Goal: Download file/media

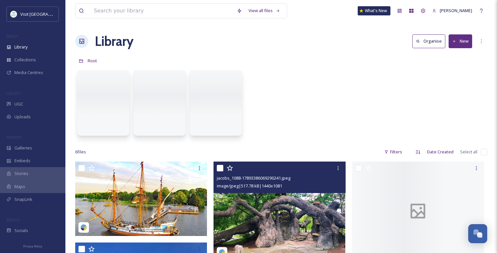
scroll to position [785, 0]
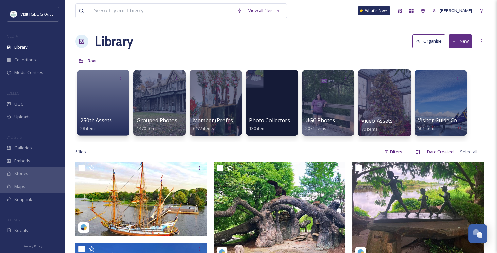
click at [378, 109] on div at bounding box center [384, 102] width 53 height 67
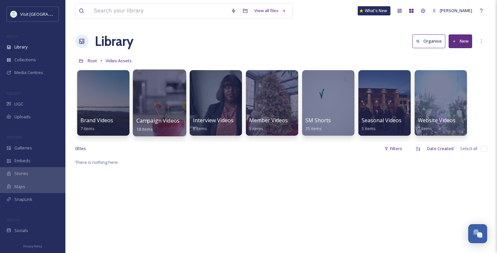
click at [160, 102] on div at bounding box center [159, 102] width 53 height 67
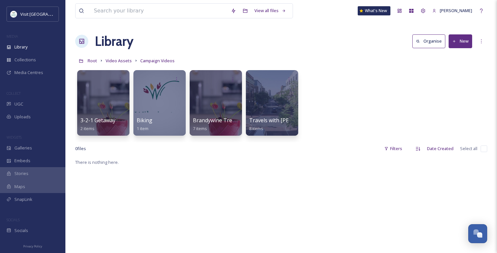
click at [458, 40] on button "New" at bounding box center [461, 40] width 24 height 13
click at [450, 78] on div "Folder" at bounding box center [453, 82] width 37 height 13
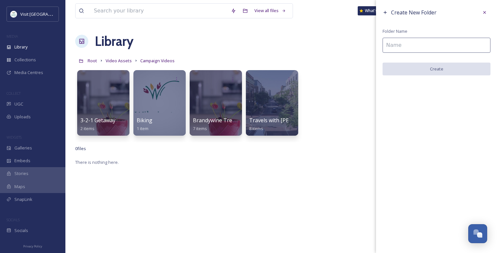
click at [428, 38] on input at bounding box center [437, 45] width 108 height 15
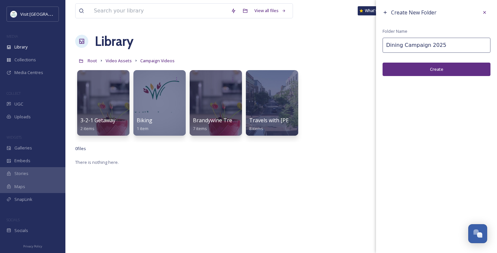
type input "Dining Campaign 2025"
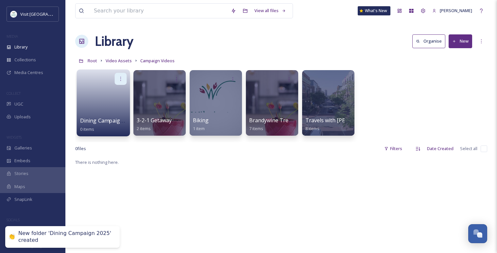
click at [120, 80] on icon at bounding box center [120, 78] width 5 height 5
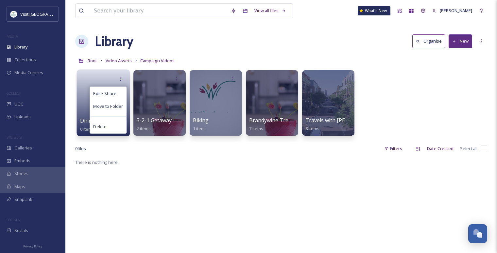
click at [90, 85] on link at bounding box center [103, 101] width 47 height 32
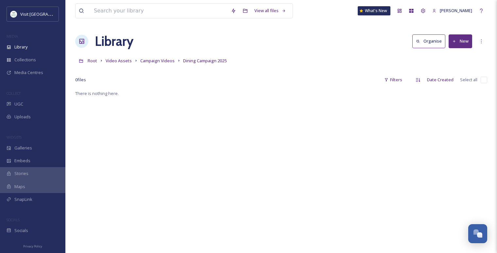
click at [468, 42] on button "New" at bounding box center [461, 40] width 24 height 13
click at [461, 60] on div "File Upload" at bounding box center [453, 56] width 37 height 13
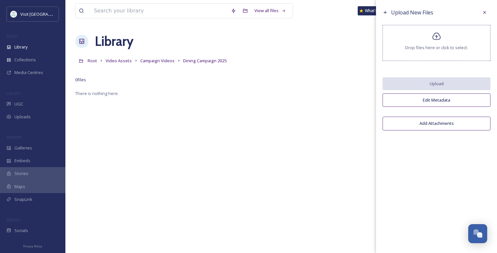
click at [412, 47] on span "Drop files here or click to select." at bounding box center [436, 47] width 63 height 6
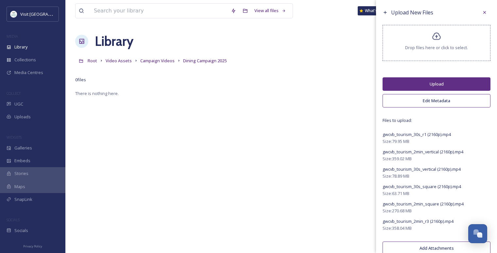
click at [437, 84] on button "Upload" at bounding box center [437, 83] width 108 height 13
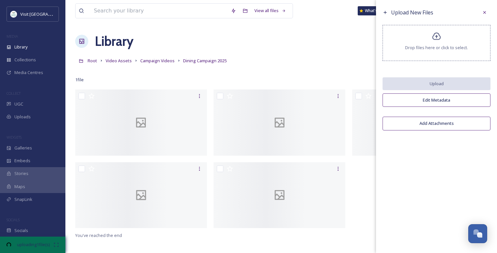
click at [282, 55] on div "Root Video Assets Campaign Videos Dining Campaign 2025" at bounding box center [281, 60] width 412 height 12
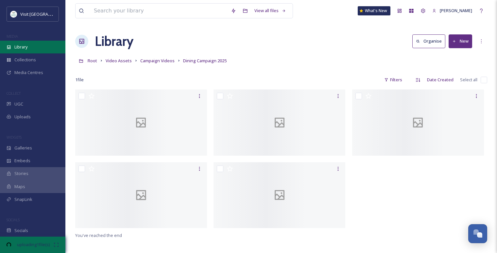
click at [32, 49] on div "Library" at bounding box center [32, 47] width 65 height 13
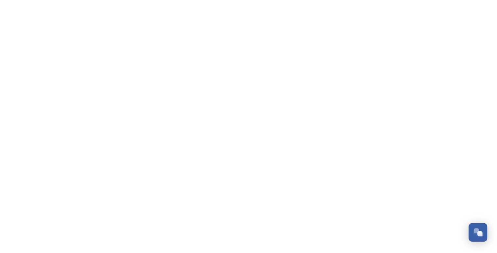
scroll to position [778, 0]
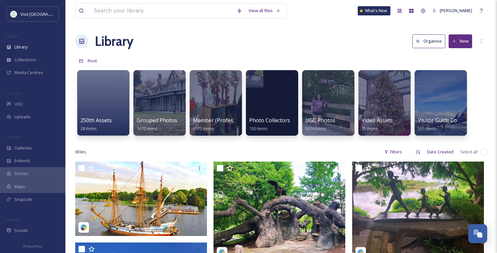
click at [437, 104] on div at bounding box center [441, 102] width 52 height 65
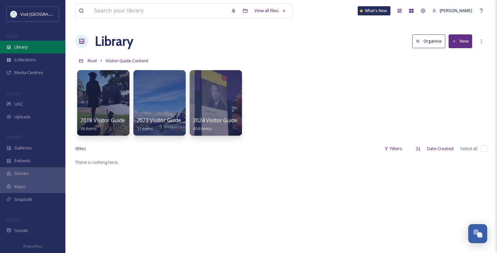
click at [51, 49] on div "Library" at bounding box center [32, 47] width 65 height 13
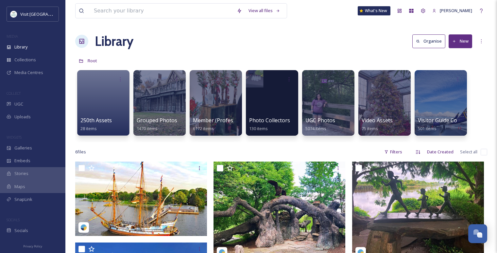
click at [389, 126] on div "Video Assets 75 items" at bounding box center [385, 124] width 46 height 16
click at [378, 100] on div at bounding box center [384, 102] width 53 height 67
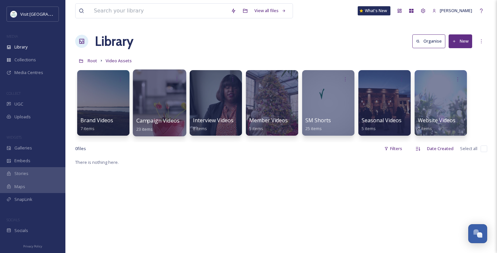
click at [167, 110] on div at bounding box center [159, 102] width 53 height 67
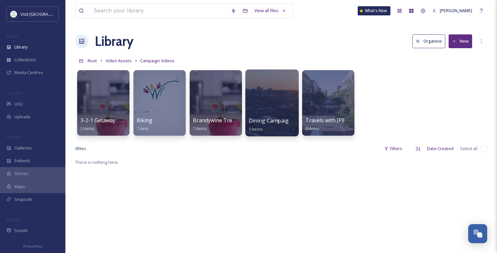
click at [265, 108] on div at bounding box center [271, 102] width 53 height 67
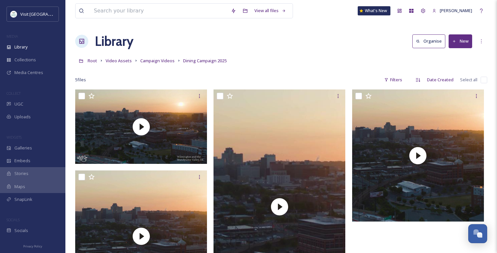
click at [452, 40] on icon at bounding box center [454, 41] width 4 height 4
click at [454, 58] on span "File Upload" at bounding box center [458, 56] width 22 height 6
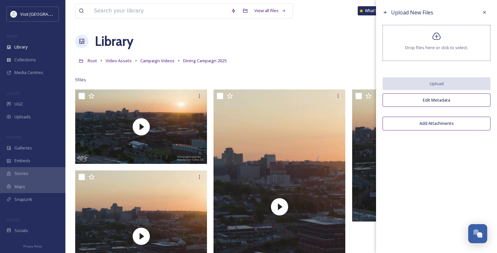
click at [431, 35] on div "Drop files here or click to select." at bounding box center [437, 43] width 108 height 36
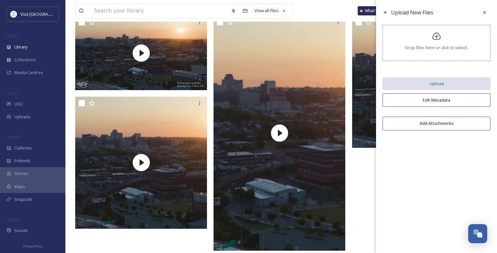
scroll to position [36, 0]
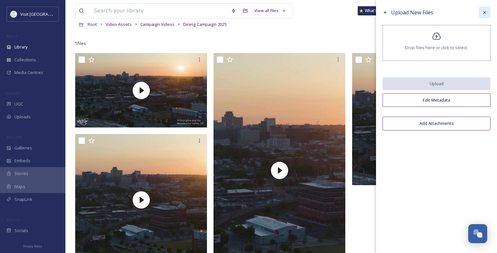
click at [483, 13] on icon at bounding box center [484, 12] width 3 height 3
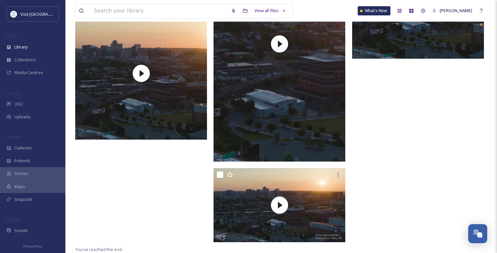
scroll to position [17, 0]
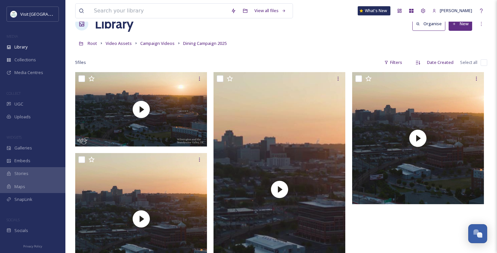
click at [453, 27] on button "New" at bounding box center [461, 23] width 24 height 13
click at [447, 42] on div "File Upload" at bounding box center [453, 39] width 37 height 13
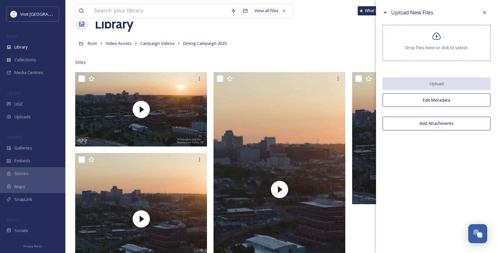
click at [427, 42] on div "Drop files here or click to select." at bounding box center [437, 43] width 108 height 36
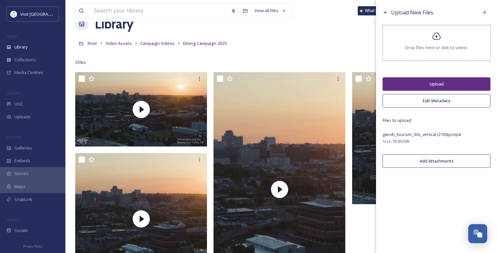
click at [418, 85] on button "Upload" at bounding box center [437, 83] width 108 height 13
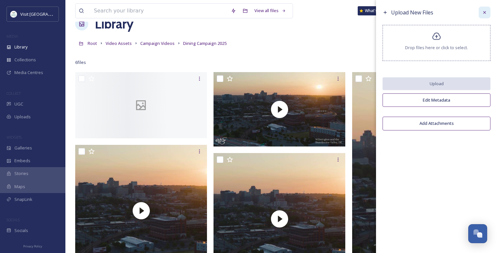
click at [488, 13] on div at bounding box center [485, 13] width 12 height 12
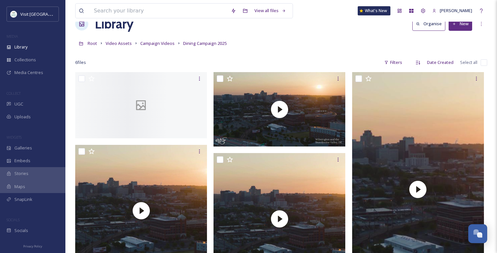
scroll to position [163, 0]
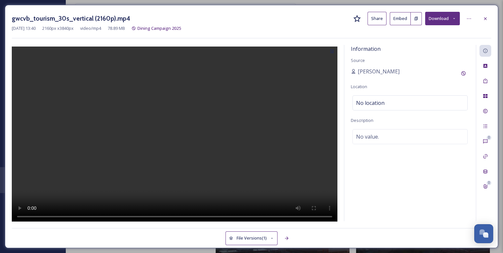
click at [374, 16] on button "Share" at bounding box center [376, 18] width 19 height 13
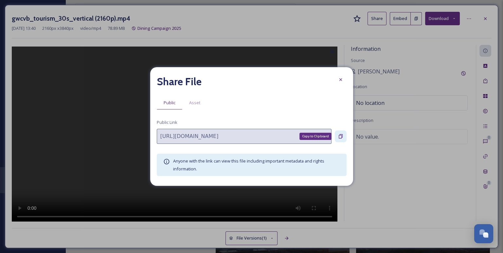
click at [341, 136] on icon at bounding box center [341, 136] width 4 height 4
click at [341, 136] on icon at bounding box center [340, 135] width 5 height 5
click at [195, 101] on span "Asset" at bounding box center [194, 102] width 11 height 6
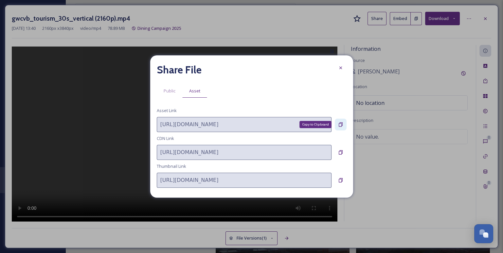
click at [340, 124] on icon at bounding box center [341, 124] width 4 height 4
click at [340, 68] on icon at bounding box center [340, 67] width 3 height 3
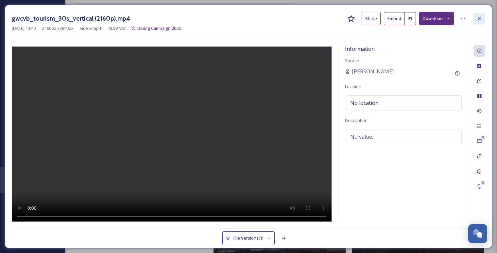
click at [479, 19] on icon at bounding box center [479, 18] width 5 height 5
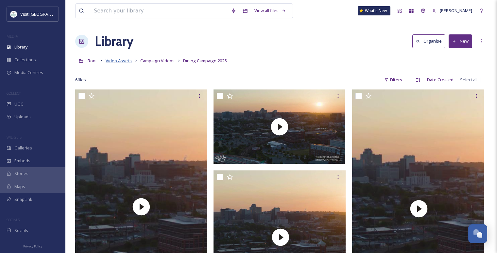
click at [111, 63] on span "Video Assets" at bounding box center [119, 61] width 26 height 6
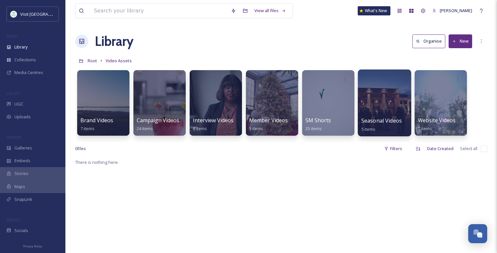
click at [386, 98] on div at bounding box center [384, 102] width 53 height 67
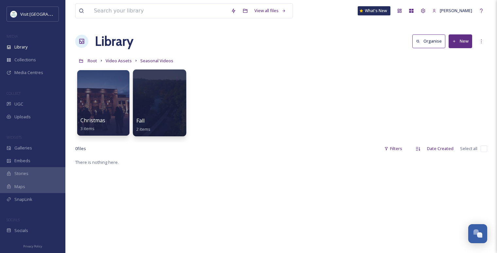
click at [148, 103] on div at bounding box center [159, 102] width 53 height 67
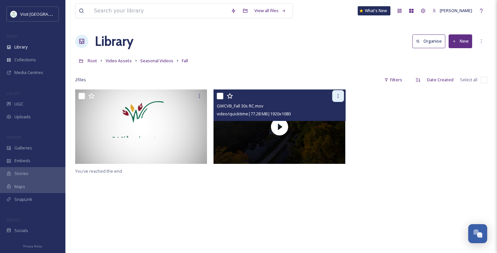
click at [340, 97] on icon at bounding box center [338, 95] width 5 height 5
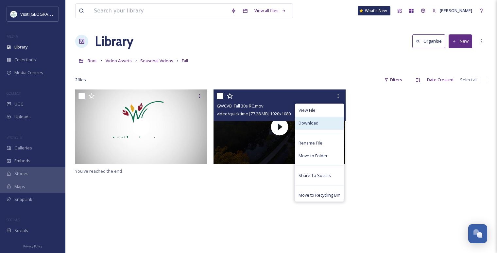
click at [327, 121] on div "Download" at bounding box center [319, 122] width 48 height 13
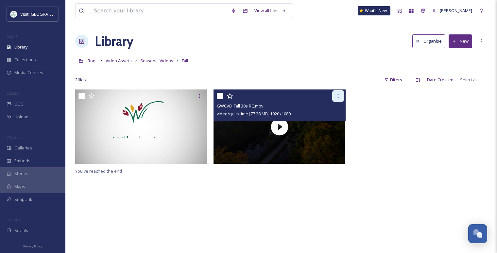
click at [340, 97] on icon at bounding box center [338, 95] width 5 height 5
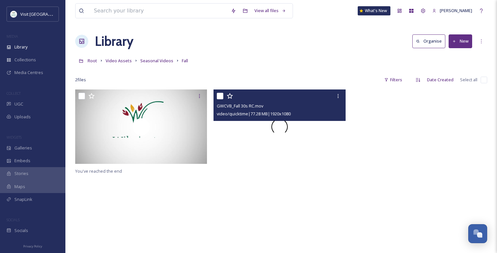
click at [271, 137] on div at bounding box center [280, 126] width 132 height 74
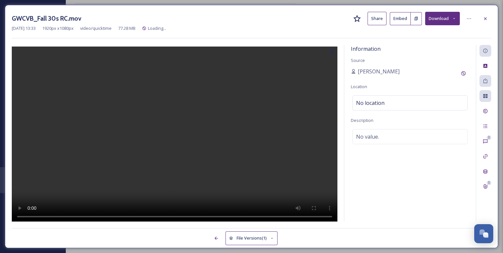
click at [382, 22] on button "Share" at bounding box center [376, 18] width 19 height 13
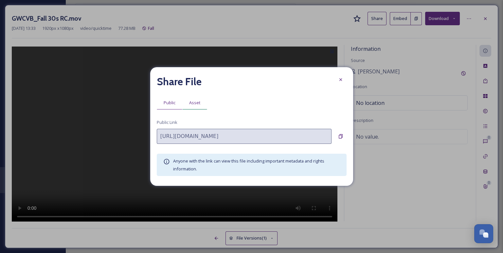
click at [200, 103] on div "Asset" at bounding box center [194, 102] width 25 height 13
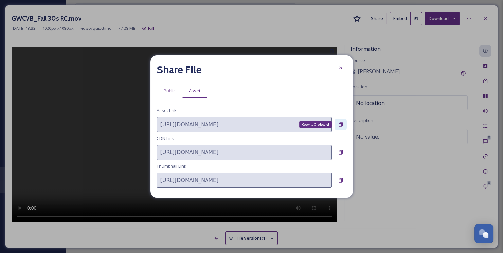
click at [338, 123] on icon at bounding box center [340, 124] width 5 height 5
click at [341, 69] on icon at bounding box center [340, 67] width 3 height 3
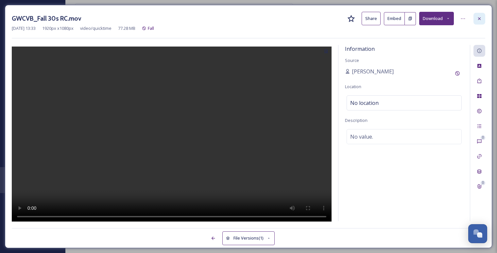
click at [477, 18] on icon at bounding box center [479, 18] width 5 height 5
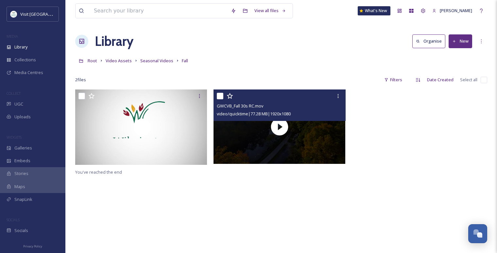
click at [308, 52] on div "View all files What's New [PERSON_NAME] Library Organise New Root Video Assets …" at bounding box center [281, 171] width 432 height 342
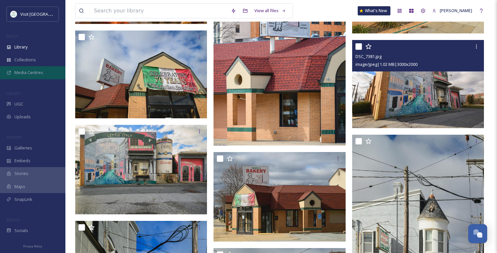
scroll to position [778, 0]
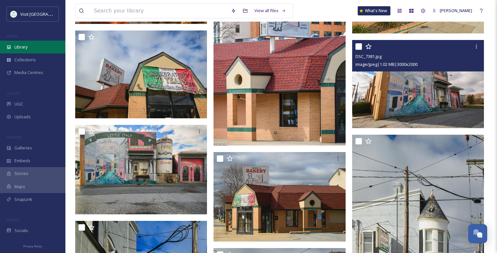
click at [24, 49] on span "Library" at bounding box center [20, 47] width 13 height 6
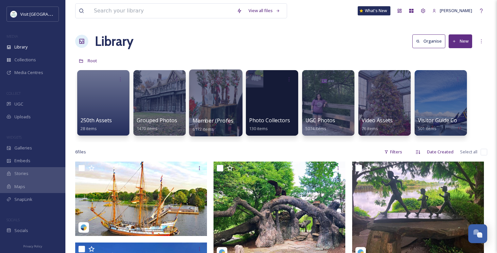
click at [213, 97] on div at bounding box center [215, 102] width 53 height 67
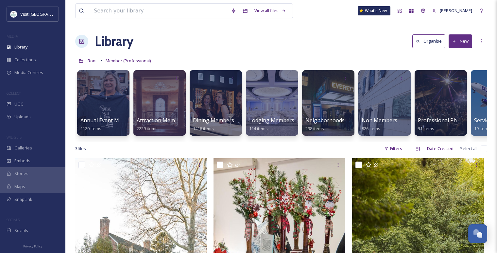
click at [101, 101] on div at bounding box center [103, 102] width 52 height 65
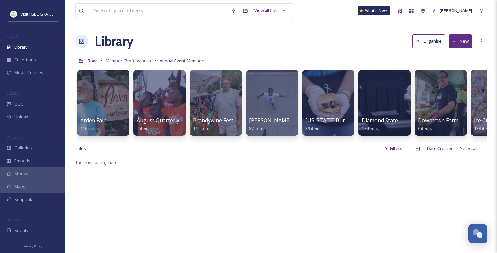
click at [140, 60] on span "Member (Professional)" at bounding box center [128, 61] width 45 height 6
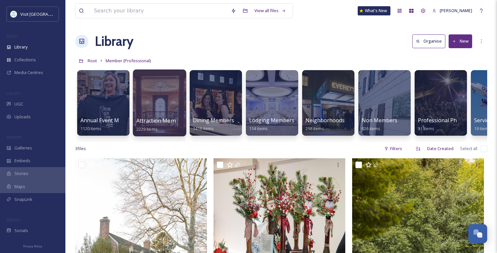
click at [157, 113] on div at bounding box center [159, 102] width 53 height 67
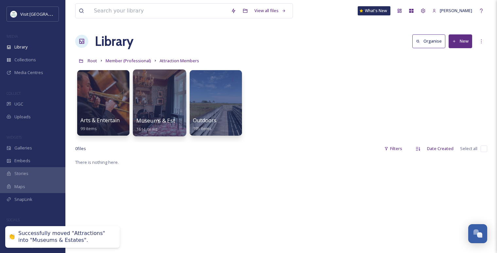
click at [183, 92] on div at bounding box center [159, 102] width 53 height 67
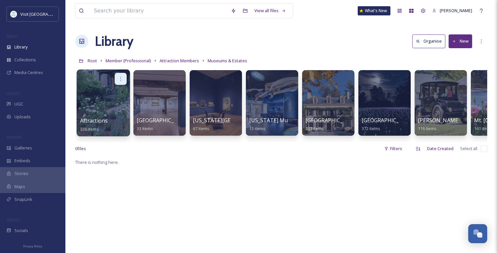
click at [120, 83] on div at bounding box center [121, 79] width 12 height 12
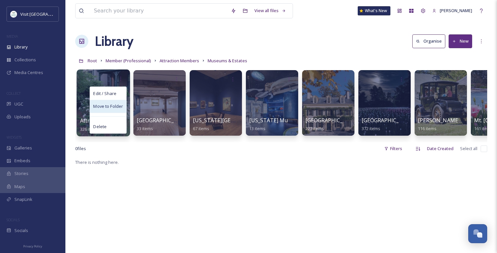
click at [119, 103] on span "Move to Folder" at bounding box center [108, 106] width 30 height 7
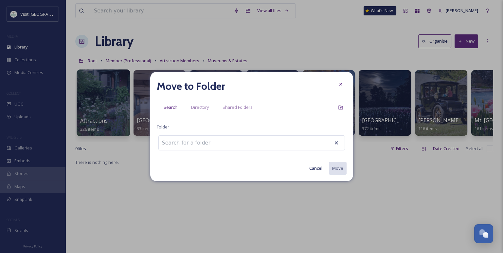
click at [194, 142] on input at bounding box center [195, 142] width 72 height 14
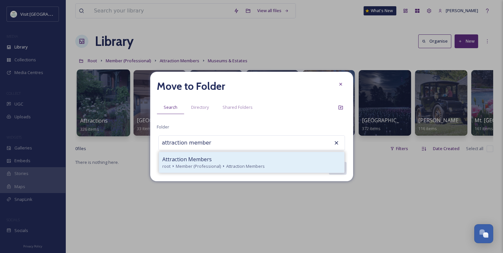
click at [194, 163] on span "Member (Professional)" at bounding box center [198, 166] width 45 height 6
type input "Attraction Members"
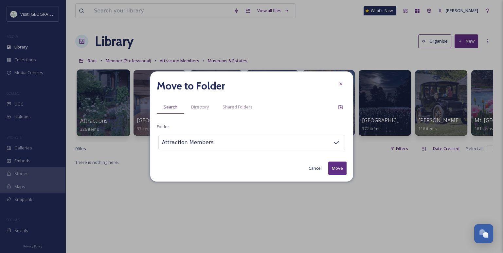
click at [335, 166] on button "Move" at bounding box center [337, 167] width 18 height 13
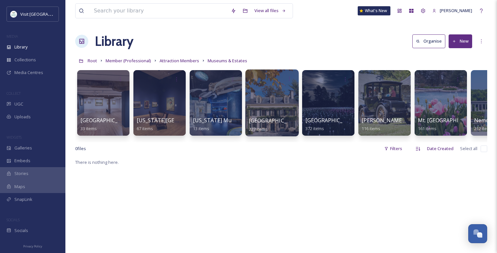
click at [273, 121] on span "Hagley Museum" at bounding box center [276, 120] width 54 height 7
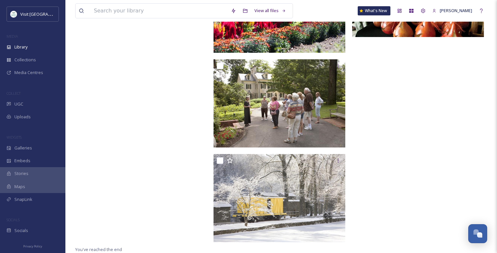
scroll to position [4322, 0]
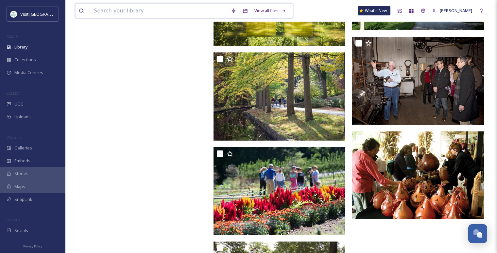
click at [161, 16] on input at bounding box center [159, 11] width 137 height 14
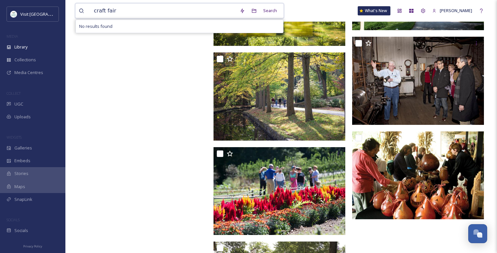
click at [93, 11] on input "craft fair" at bounding box center [164, 11] width 146 height 14
type input "hagley craft fair"
click at [96, 16] on input "hagley craft fair" at bounding box center [164, 11] width 146 height 14
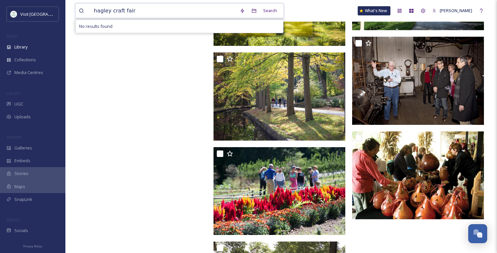
click at [110, 14] on input "hagley craft fair" at bounding box center [164, 11] width 146 height 14
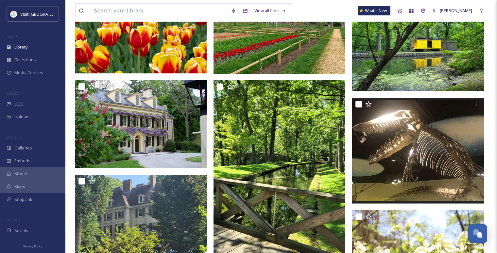
scroll to position [0, 0]
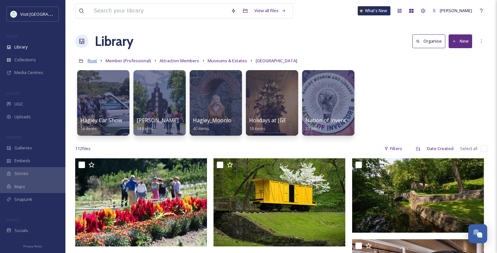
click at [90, 58] on span "Root" at bounding box center [92, 61] width 9 height 6
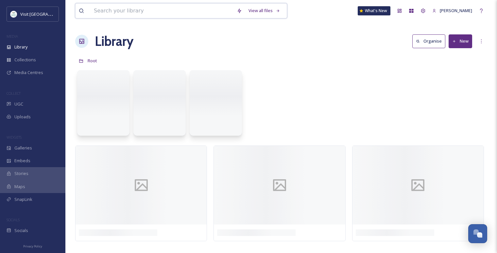
click at [103, 14] on input at bounding box center [162, 11] width 143 height 14
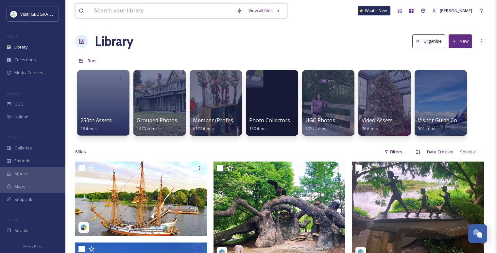
paste input "hagley craft fair"
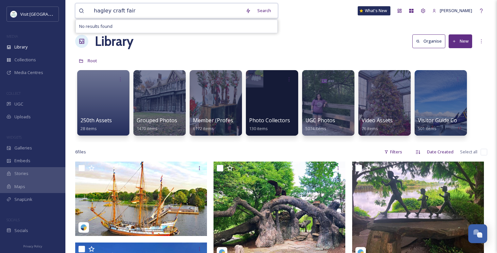
click at [111, 8] on input "hagley craft fair" at bounding box center [167, 11] width 152 height 14
drag, startPoint x: 108, startPoint y: 12, endPoint x: 150, endPoint y: 14, distance: 42.3
click at [150, 14] on input "hagley craft fair" at bounding box center [167, 11] width 152 height 14
type input "hagley"
click at [220, 104] on div at bounding box center [215, 102] width 53 height 67
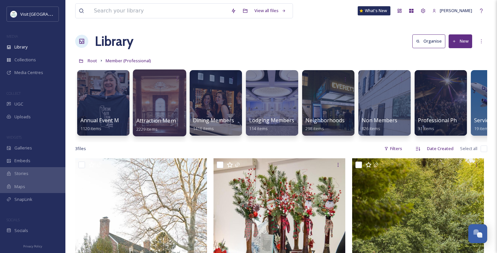
click at [155, 107] on div at bounding box center [159, 102] width 53 height 67
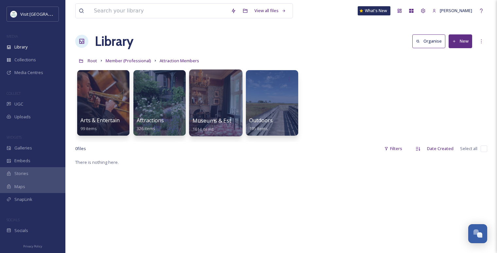
click at [216, 103] on div at bounding box center [215, 102] width 53 height 67
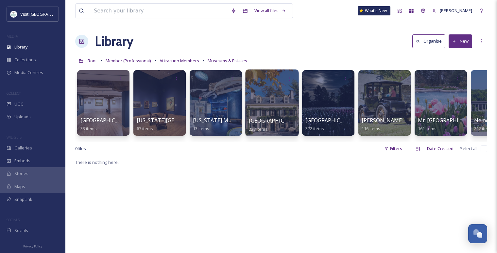
click at [288, 114] on div at bounding box center [271, 102] width 53 height 67
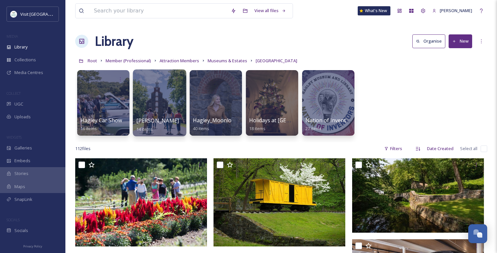
click at [160, 111] on div at bounding box center [159, 102] width 53 height 67
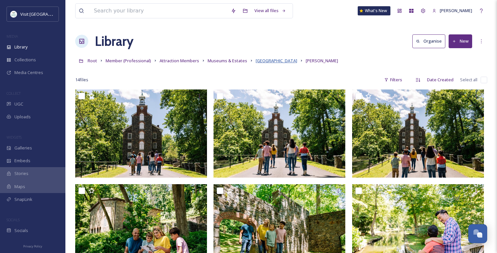
click at [264, 61] on span "Hagley Museum" at bounding box center [277, 61] width 42 height 6
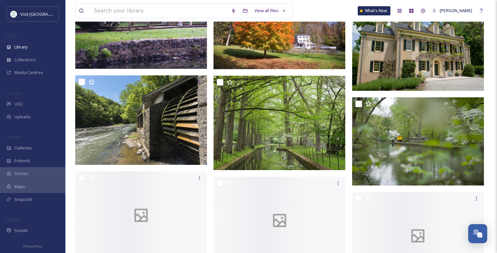
scroll to position [3016, 0]
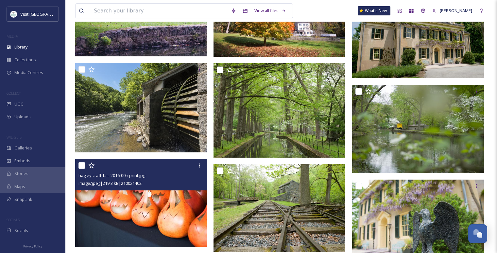
click at [170, 210] on img at bounding box center [141, 203] width 132 height 88
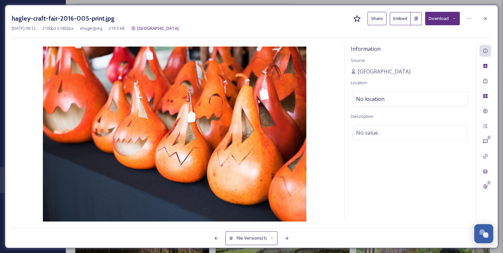
click at [439, 19] on button "Download" at bounding box center [442, 18] width 35 height 13
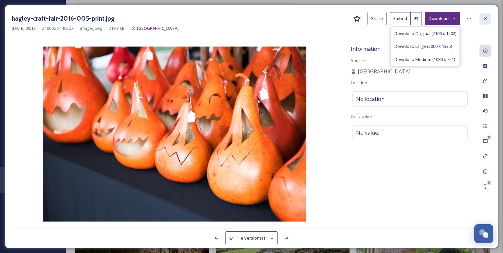
click at [483, 18] on icon at bounding box center [484, 18] width 5 height 5
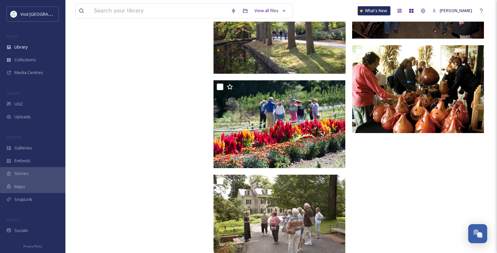
scroll to position [4434, 0]
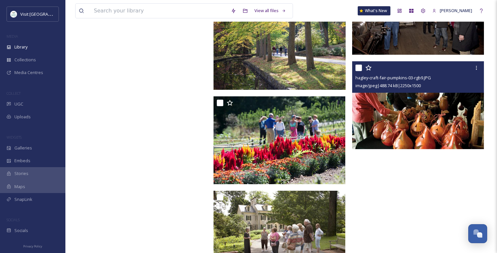
click at [408, 116] on img at bounding box center [418, 105] width 132 height 88
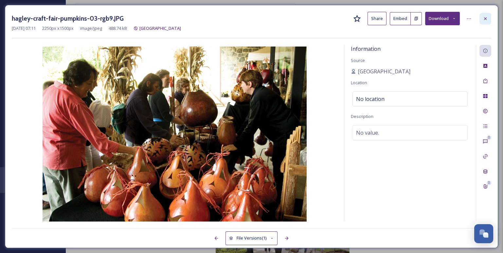
click at [485, 19] on icon at bounding box center [484, 18] width 5 height 5
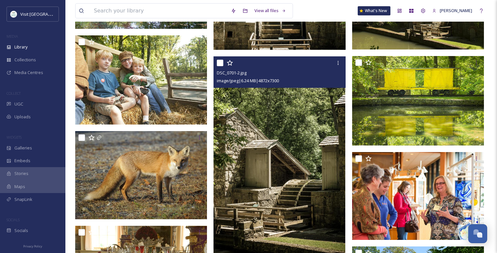
scroll to position [3998, 0]
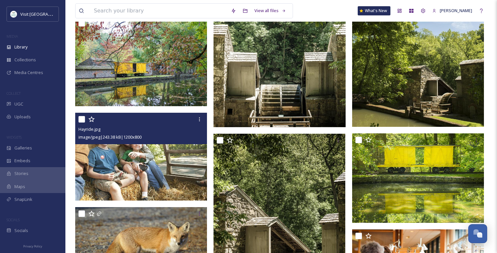
click at [161, 164] on img at bounding box center [141, 157] width 132 height 88
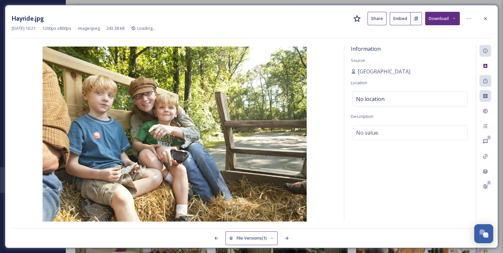
click at [432, 18] on button "Download" at bounding box center [442, 18] width 35 height 13
click at [483, 17] on icon at bounding box center [484, 18] width 5 height 5
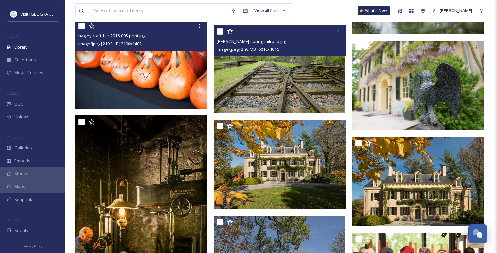
scroll to position [3343, 0]
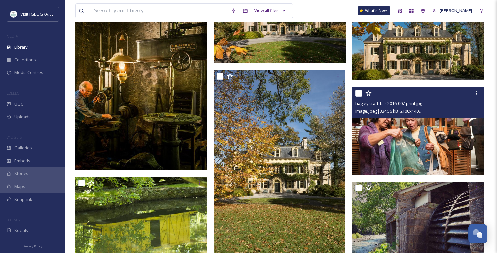
click at [425, 134] on img at bounding box center [418, 131] width 132 height 88
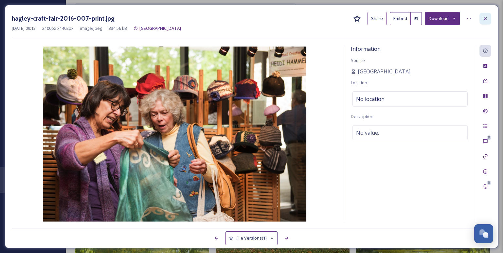
click at [482, 22] on div at bounding box center [485, 19] width 12 height 12
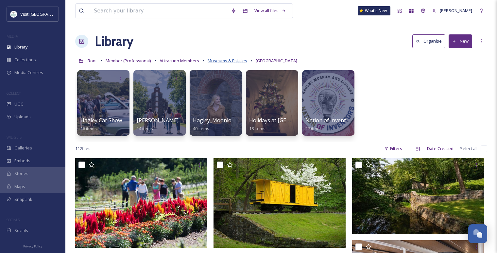
click at [221, 59] on span "Museums & Estates" at bounding box center [228, 61] width 40 height 6
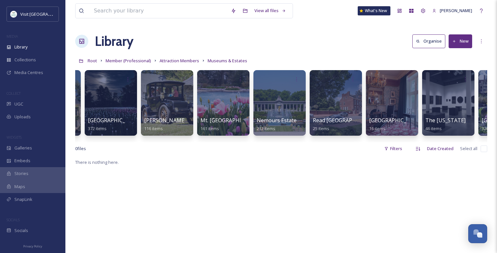
scroll to position [0, 235]
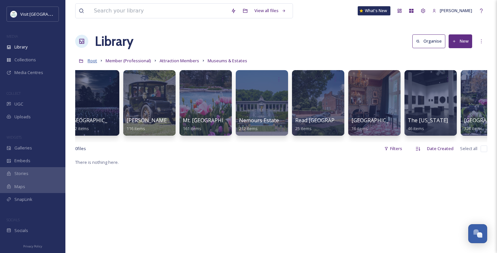
click at [90, 61] on span "Root" at bounding box center [92, 61] width 9 height 6
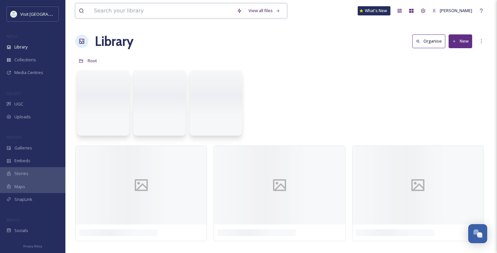
click at [107, 16] on input at bounding box center [162, 11] width 143 height 14
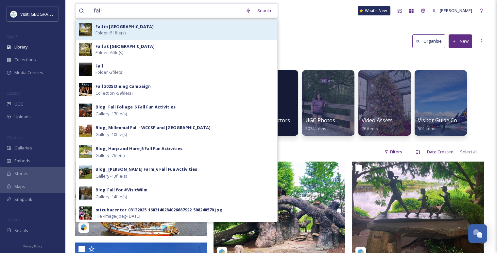
type input "fall"
click at [152, 29] on div "Fall in Wilmington Folder - 51 file(s)" at bounding box center [185, 30] width 179 height 12
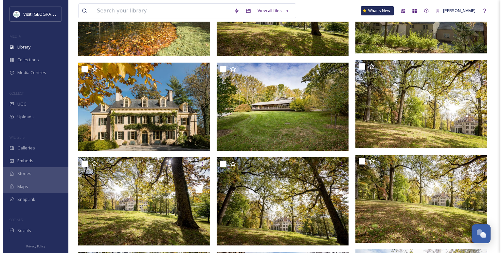
scroll to position [187, 0]
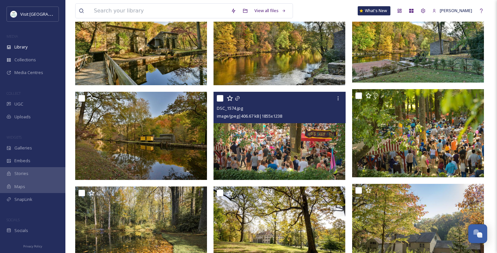
click at [293, 135] on img at bounding box center [280, 136] width 132 height 88
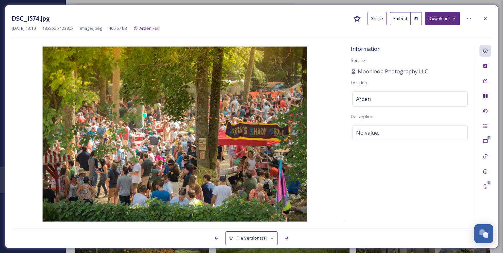
click at [440, 19] on button "Download" at bounding box center [442, 18] width 35 height 13
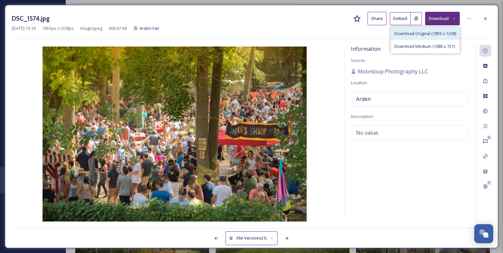
click at [400, 28] on div "Download Original (1855 x 1238)" at bounding box center [425, 33] width 68 height 13
